Goal: Information Seeking & Learning: Learn about a topic

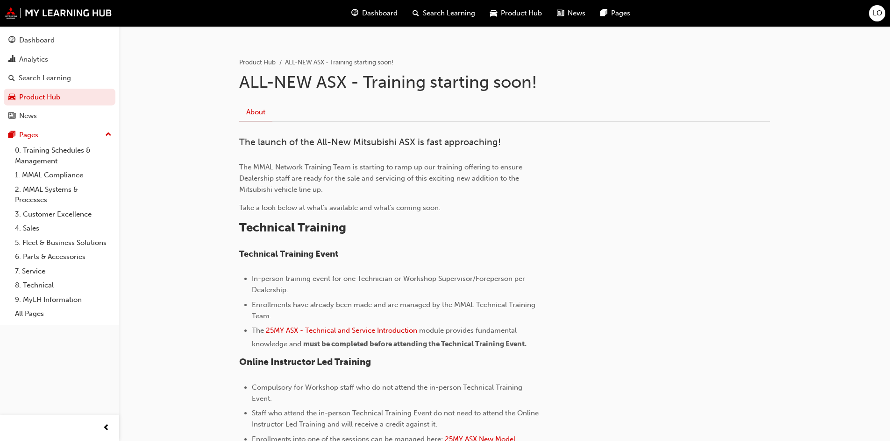
scroll to position [187, 0]
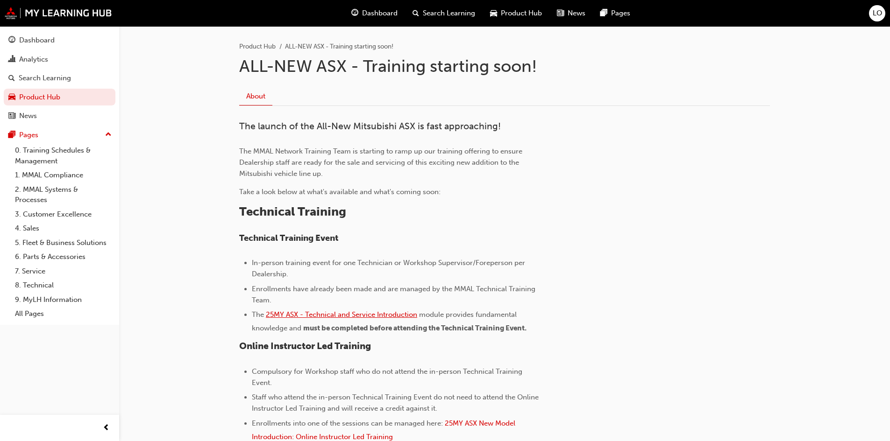
click at [358, 313] on span "25MY ASX - Technical and Service Introduction" at bounding box center [341, 315] width 151 height 8
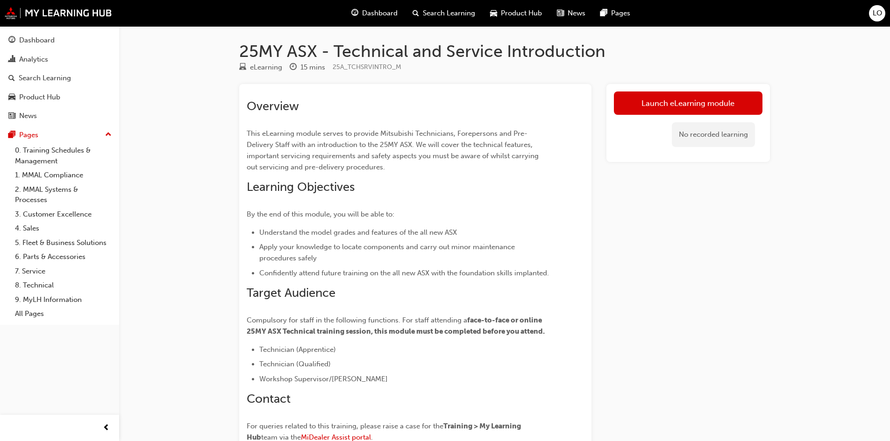
scroll to position [47, 0]
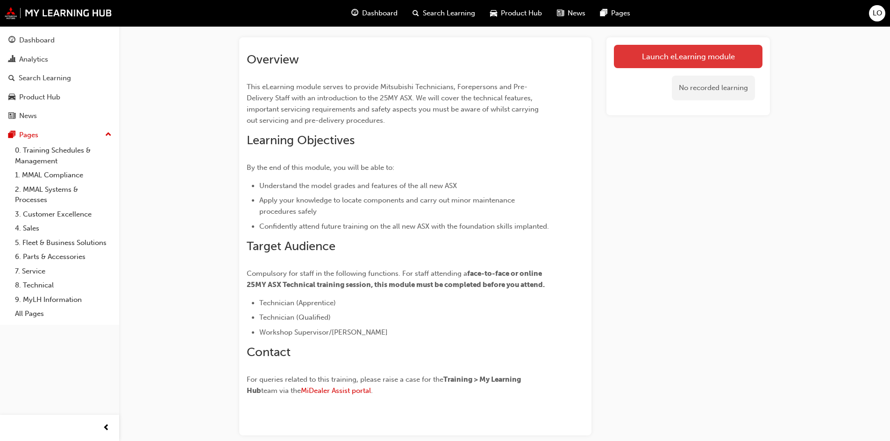
click at [642, 59] on link "Launch eLearning module" at bounding box center [688, 56] width 149 height 23
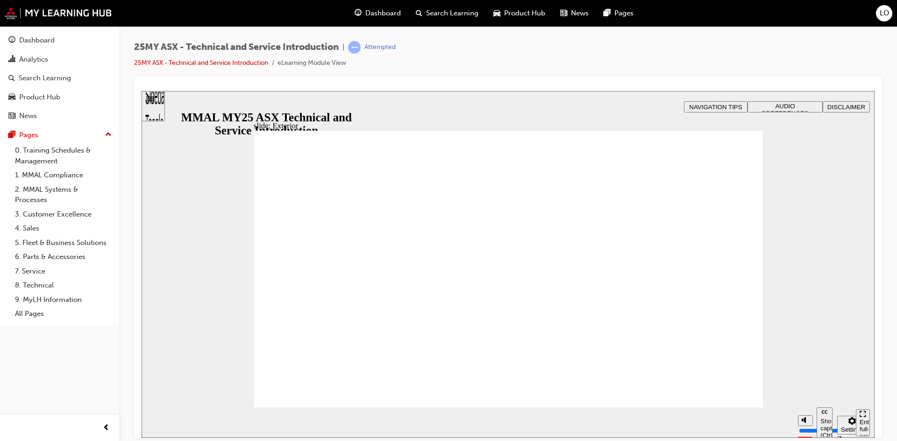
click at [254, 236] on div "slide: Exterior Rectangle 2 Freeform 2 Oval 1 Oval 1 Oval 1 Freeform pause icon…" at bounding box center [508, 264] width 733 height 347
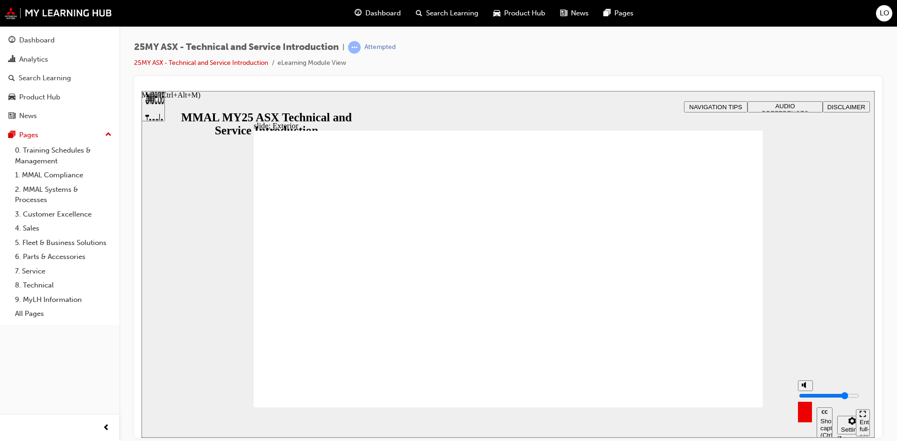
click at [810, 391] on button "Mute (Ctrl+Alt+M)" at bounding box center [805, 385] width 15 height 11
type input "0"
drag, startPoint x: 296, startPoint y: 391, endPoint x: 586, endPoint y: 400, distance: 290.2
drag, startPoint x: 287, startPoint y: 391, endPoint x: 435, endPoint y: 391, distance: 147.6
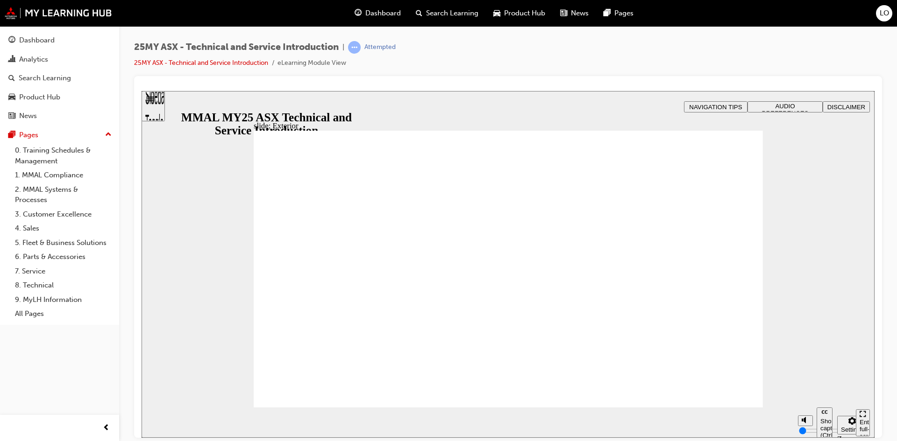
drag, startPoint x: 302, startPoint y: 389, endPoint x: 580, endPoint y: 405, distance: 278.4
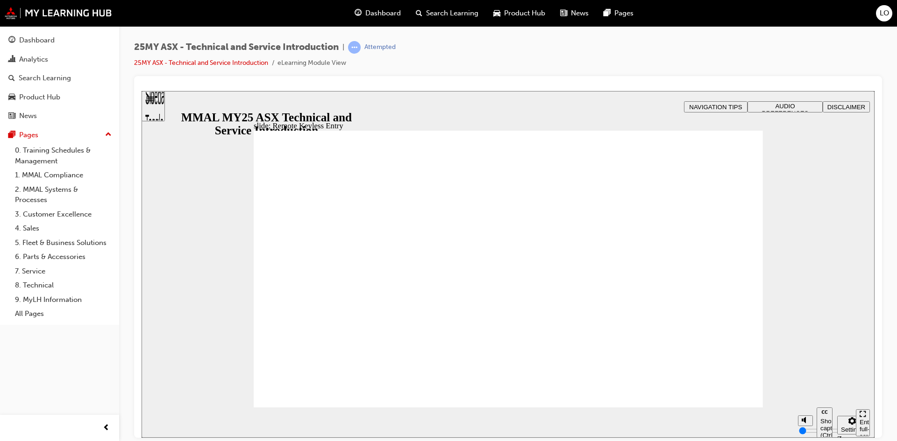
type input "8"
